Goal: Find specific page/section: Find specific page/section

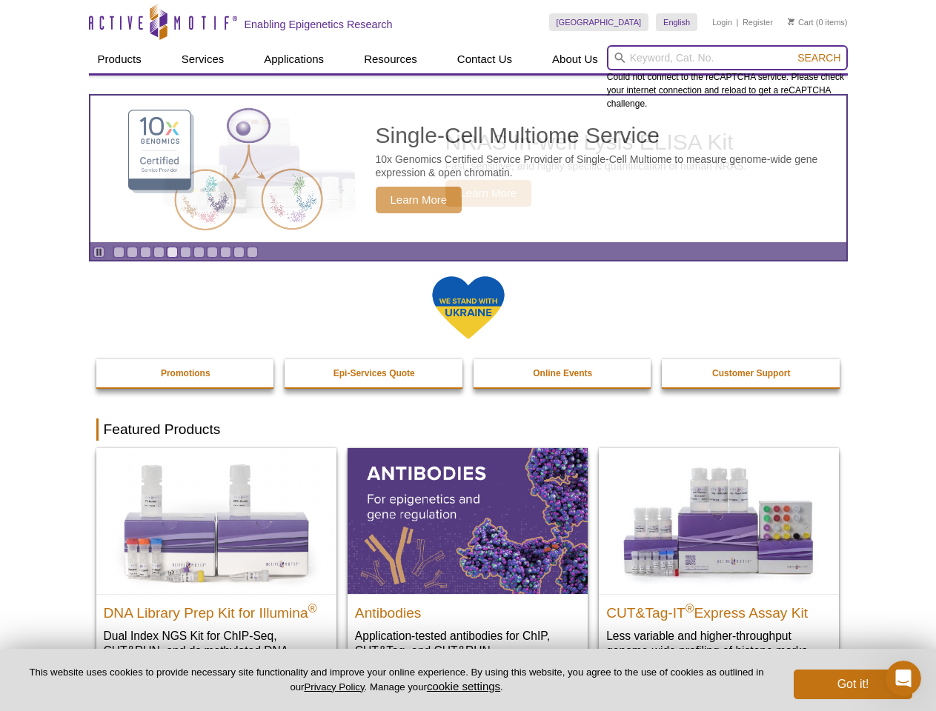
click at [727, 58] on input "search" at bounding box center [727, 57] width 241 height 25
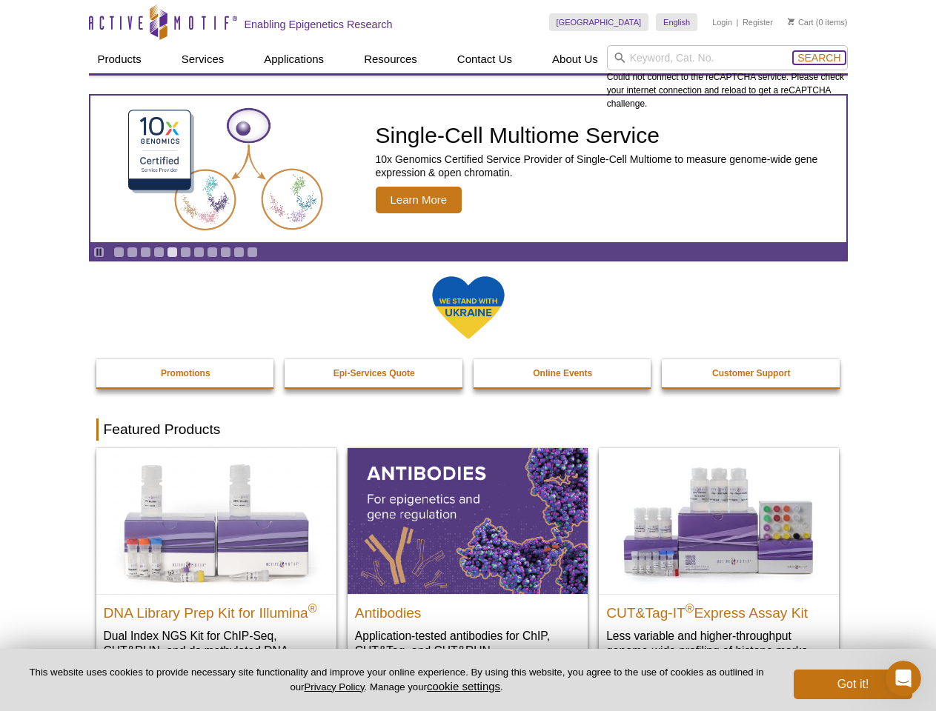
click at [819, 58] on span "Search" at bounding box center [818, 58] width 43 height 12
click at [99, 252] on icon "Pause" at bounding box center [99, 253] width 10 height 10
click at [119, 252] on link "Go to slide 1" at bounding box center [118, 252] width 11 height 11
click at [132, 252] on link "Go to slide 2" at bounding box center [132, 252] width 11 height 11
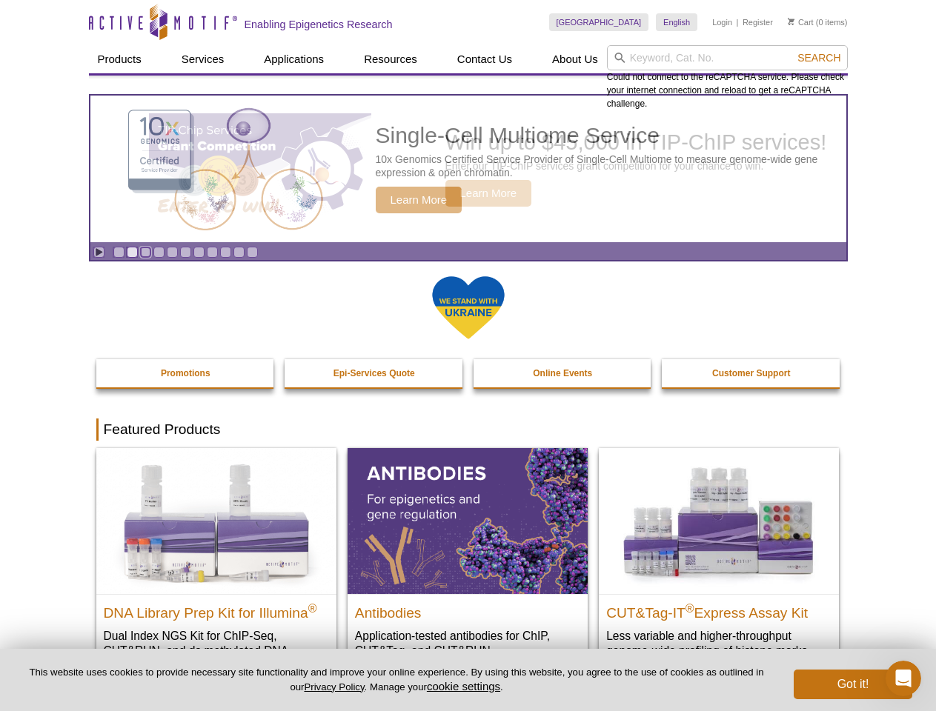
click at [145, 252] on link "Go to slide 3" at bounding box center [145, 252] width 11 height 11
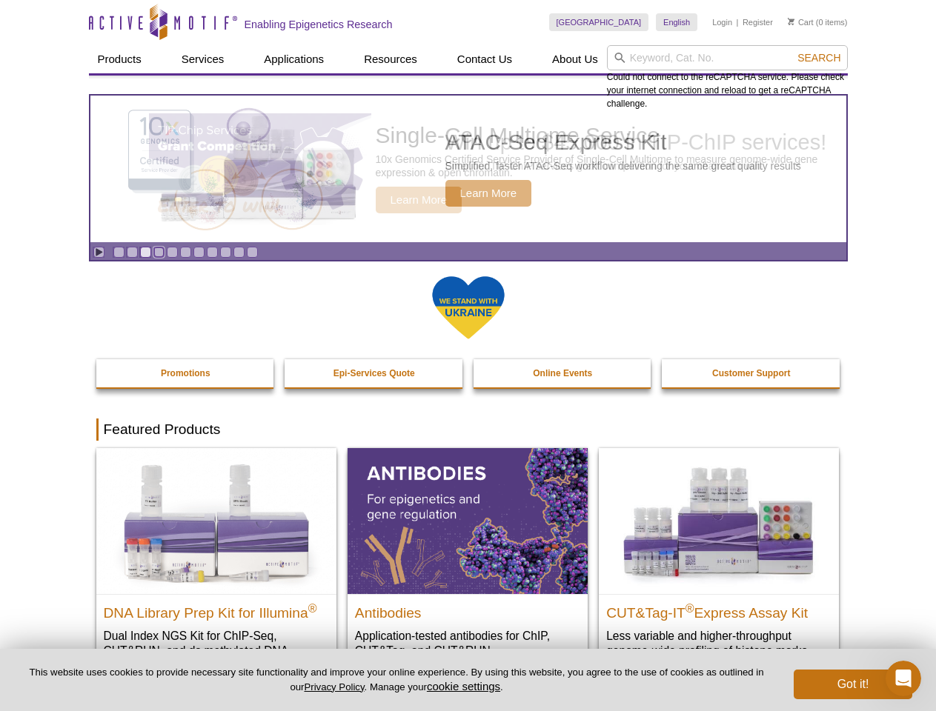
click at [159, 252] on link "Go to slide 4" at bounding box center [158, 252] width 11 height 11
